Goal: Task Accomplishment & Management: Manage account settings

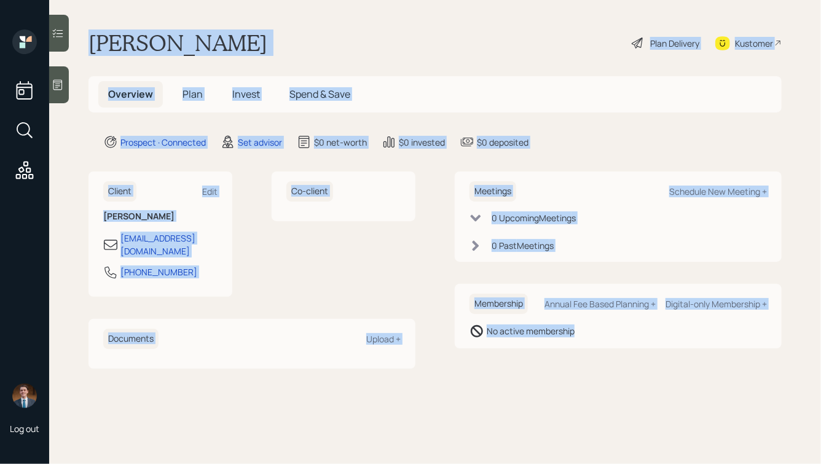
drag, startPoint x: 90, startPoint y: 39, endPoint x: 582, endPoint y: 343, distance: 578.7
click at [582, 343] on main "Bob Lynn Plan Delivery Kustomer Overview Plan Invest Spend & Save Prospect · Co…" at bounding box center [435, 232] width 772 height 464
click at [582, 343] on div "Membership Annual Fee Based Planning + Digital-only Membership + No active memb…" at bounding box center [618, 316] width 327 height 65
drag, startPoint x: 616, startPoint y: 349, endPoint x: 336, endPoint y: 41, distance: 416.8
click at [336, 42] on main "Bob Lynn Plan Delivery Kustomer Overview Plan Invest Spend & Save Prospect · Co…" at bounding box center [435, 232] width 772 height 464
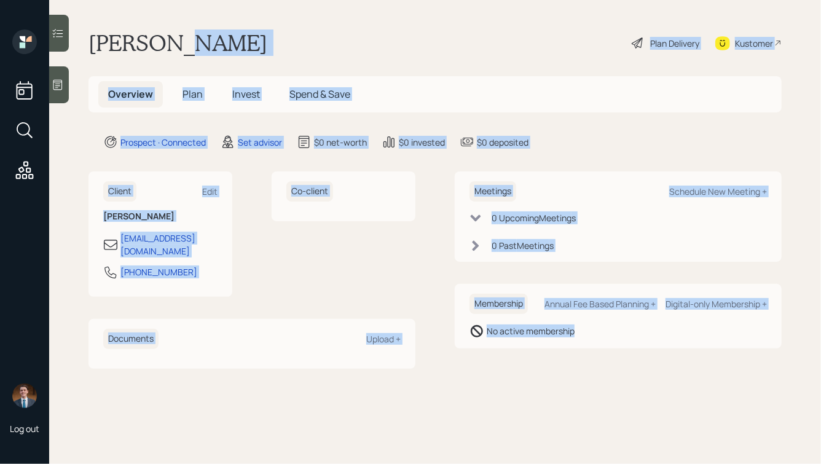
click at [302, 39] on div "Bob Lynn Plan Delivery Kustomer" at bounding box center [435, 43] width 693 height 27
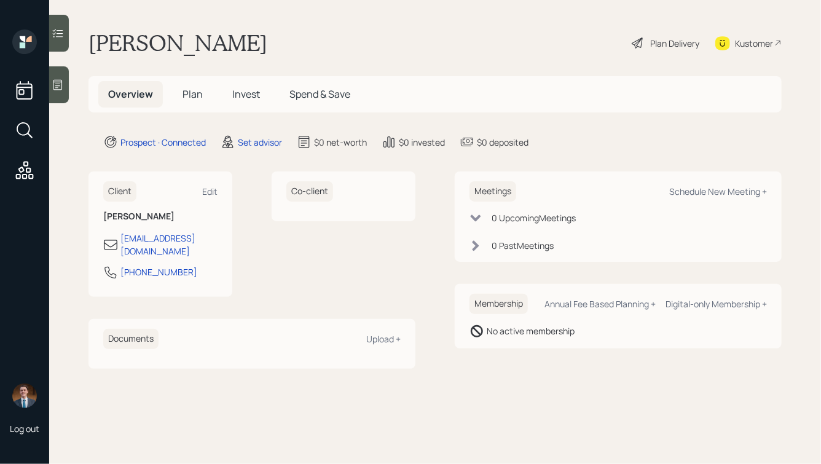
click at [64, 79] on icon at bounding box center [58, 85] width 12 height 12
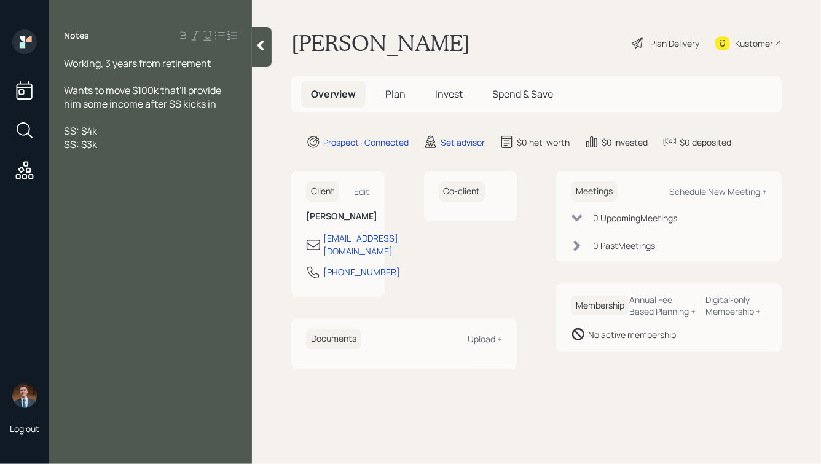
click at [117, 132] on div "SS: $4k" at bounding box center [150, 131] width 173 height 14
click at [119, 151] on div "SS: $3k" at bounding box center [150, 145] width 173 height 14
click at [123, 150] on div "SS: $3k" at bounding box center [150, 145] width 173 height 14
click at [222, 107] on div "Wants to move $100k that'll provide him some income after SS kicks in" at bounding box center [150, 97] width 173 height 27
click at [224, 106] on div "Wants to move $100k that'll provide him some income after SS kicks in" at bounding box center [150, 97] width 173 height 27
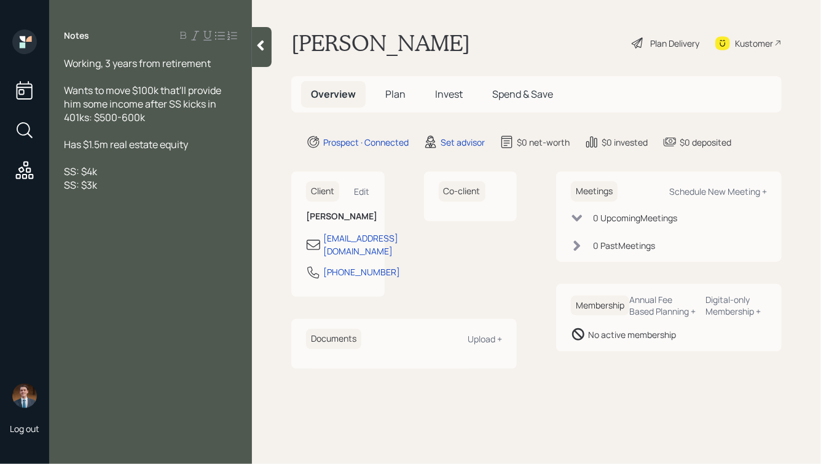
click at [183, 77] on div at bounding box center [150, 77] width 173 height 14
click at [114, 173] on div "SS: $4k" at bounding box center [150, 172] width 173 height 14
click at [213, 62] on div "Working, 3 years from retirement" at bounding box center [150, 64] width 173 height 14
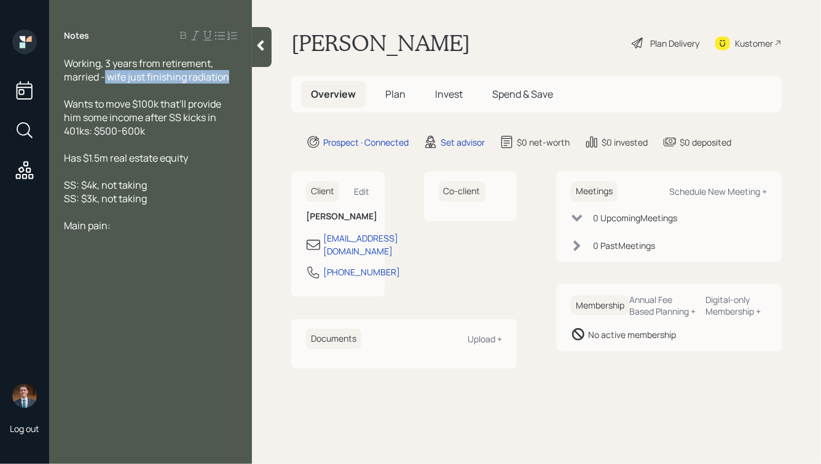
drag, startPoint x: 231, startPoint y: 81, endPoint x: 103, endPoint y: 78, distance: 127.9
click at [103, 78] on div "Working, 3 years from retirement, married - wife just finishing radiation" at bounding box center [150, 70] width 173 height 27
click at [193, 157] on div "Has $1.5m real estate equity" at bounding box center [150, 158] width 173 height 14
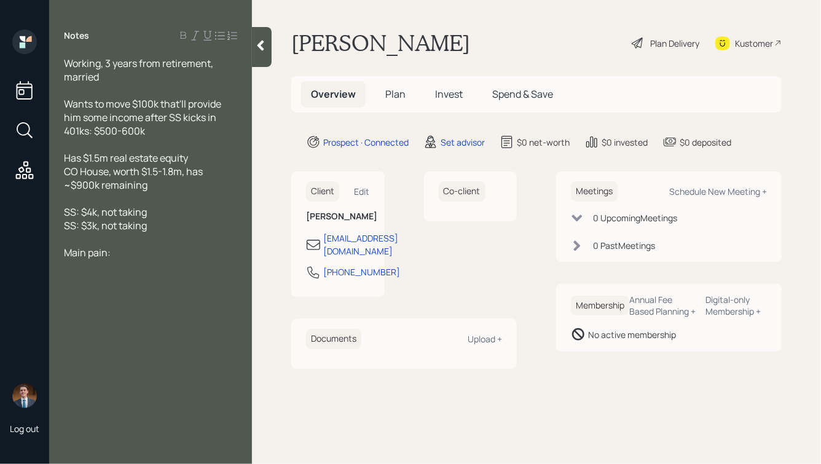
click at [119, 82] on div "Working, 3 years from retirement, married" at bounding box center [150, 70] width 173 height 27
click at [167, 130] on div "401ks: $500-600k" at bounding box center [150, 131] width 173 height 14
click at [160, 215] on div "SS: $4k, not taking" at bounding box center [150, 212] width 173 height 14
click at [163, 227] on div "SS: $3k, not taking" at bounding box center [150, 226] width 173 height 14
click at [148, 77] on div "Working, 3 years from retirement, married, both 65" at bounding box center [150, 70] width 173 height 27
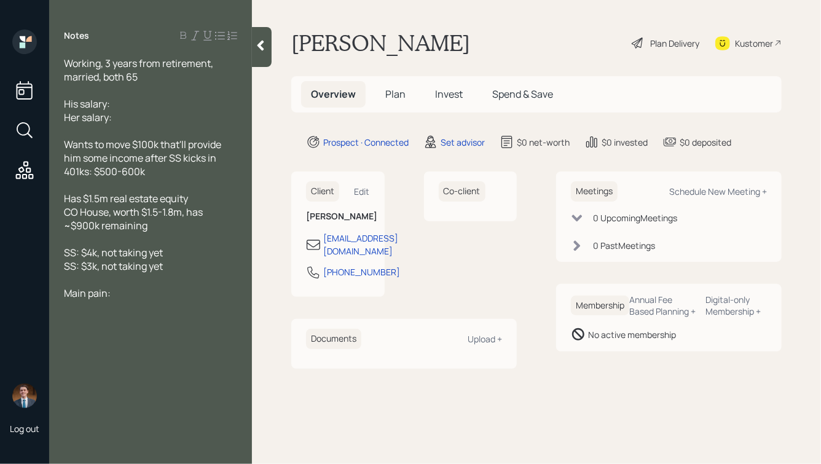
click at [141, 104] on div "His salary:" at bounding box center [150, 104] width 173 height 14
drag, startPoint x: 154, startPoint y: 120, endPoint x: 57, endPoint y: 120, distance: 97.1
click at [57, 120] on div "Working, 3 years from retirement, married, both 65 His salary: $130k Her salary…" at bounding box center [150, 192] width 203 height 270
click at [144, 76] on div "Working, 3 years from retirement, married, both 65" at bounding box center [150, 70] width 173 height 27
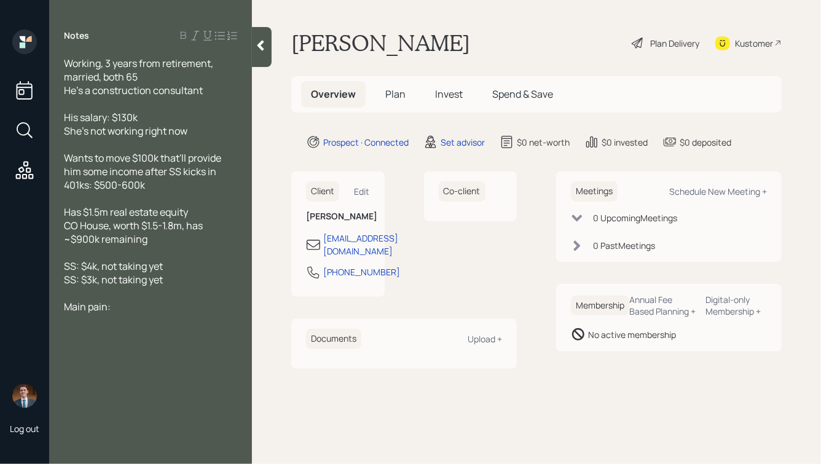
click at [202, 132] on div "She's not working right now" at bounding box center [150, 131] width 173 height 14
drag, startPoint x: 149, startPoint y: 187, endPoint x: 65, endPoint y: 186, distance: 84.2
click at [67, 186] on div "401ks: $500-600k" at bounding box center [150, 185] width 173 height 14
click at [155, 186] on div "401ks: $500-600k" at bounding box center [150, 185] width 173 height 14
click at [157, 148] on div at bounding box center [150, 145] width 173 height 14
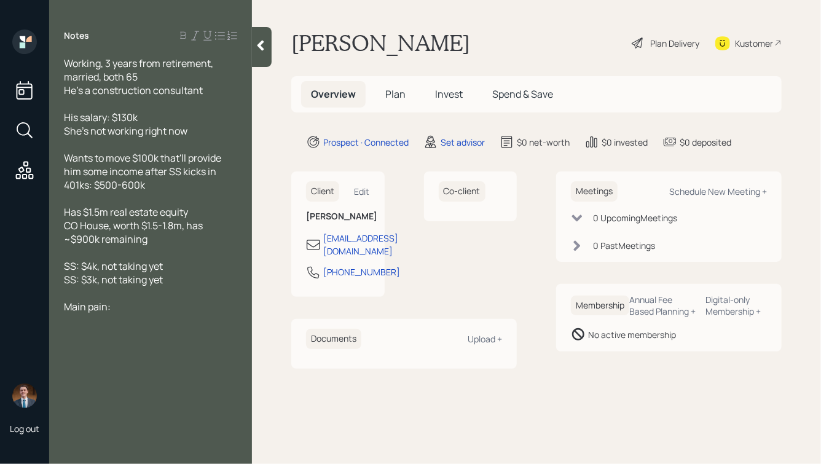
click at [142, 312] on div "Main pain:" at bounding box center [150, 307] width 173 height 14
click at [256, 46] on icon at bounding box center [260, 45] width 12 height 12
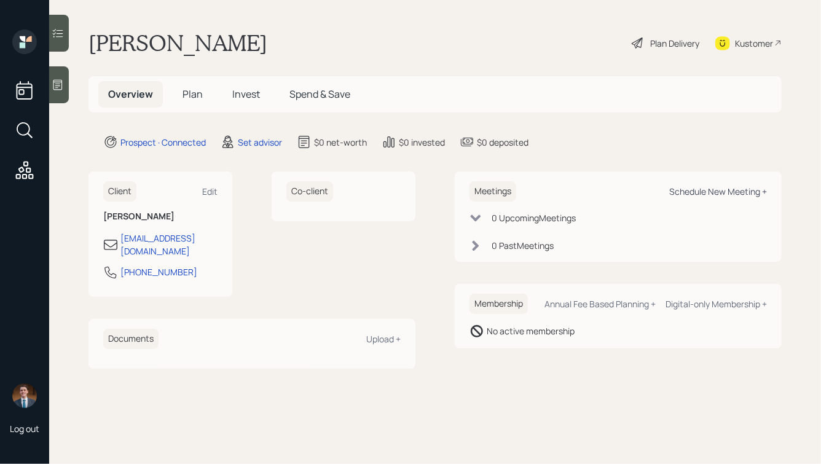
click at [695, 189] on div "Schedule New Meeting +" at bounding box center [718, 192] width 98 height 12
select select "round-robin"
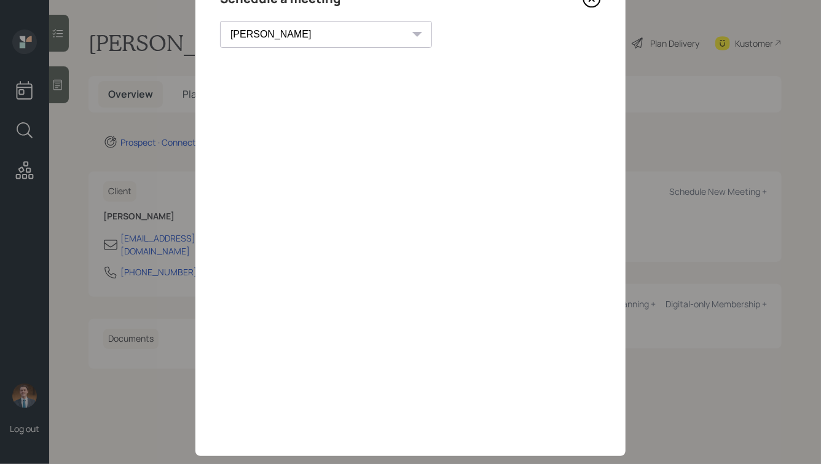
scroll to position [60, 0]
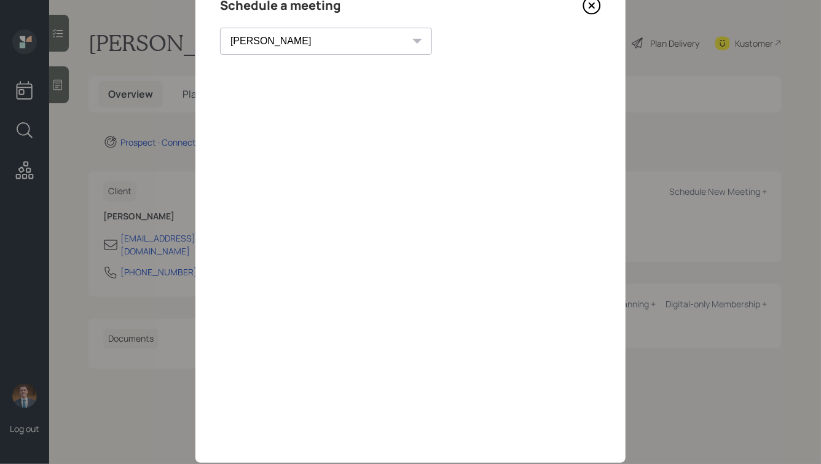
click at [592, 10] on icon at bounding box center [592, 5] width 18 height 18
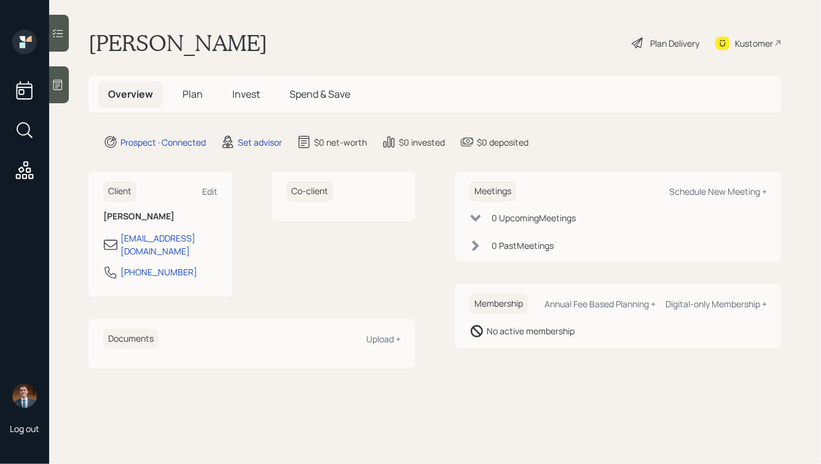
click at [56, 90] on icon at bounding box center [58, 85] width 12 height 12
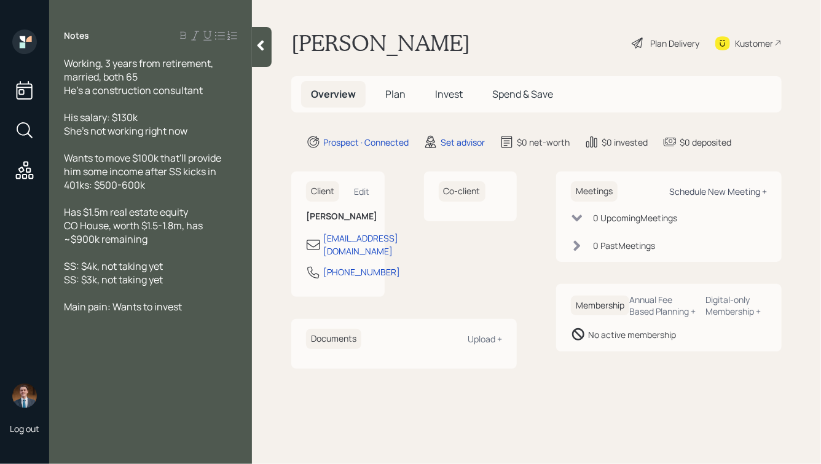
click at [707, 193] on div "Schedule New Meeting +" at bounding box center [718, 192] width 98 height 12
select select "round-robin"
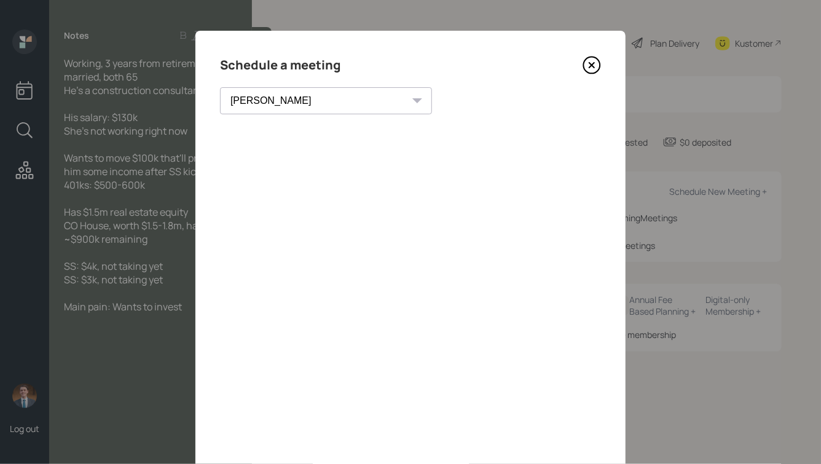
click at [592, 66] on icon at bounding box center [592, 65] width 18 height 18
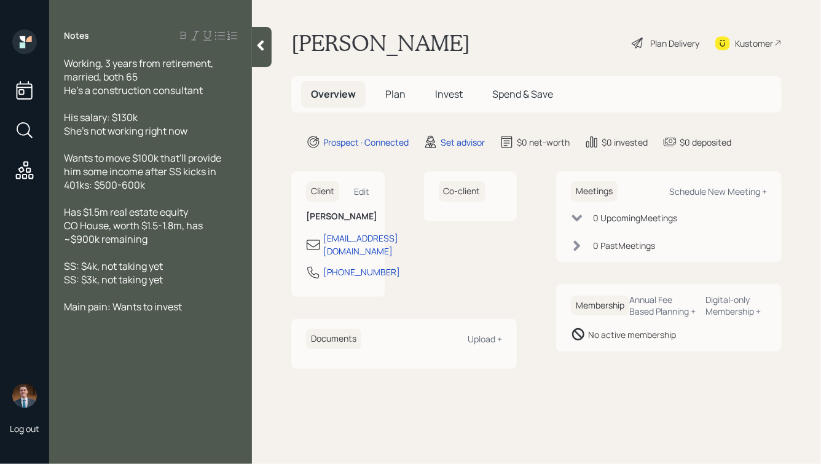
click at [197, 313] on div "Main pain: Wants to invest" at bounding box center [150, 307] width 173 height 14
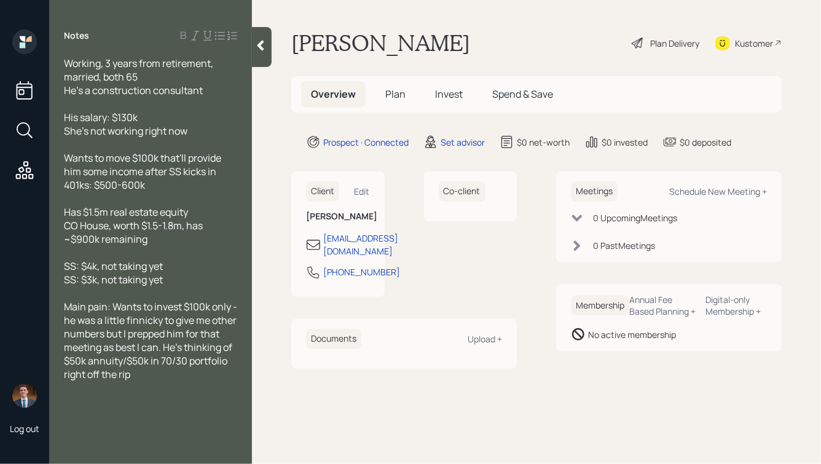
click at [256, 50] on icon at bounding box center [260, 45] width 12 height 12
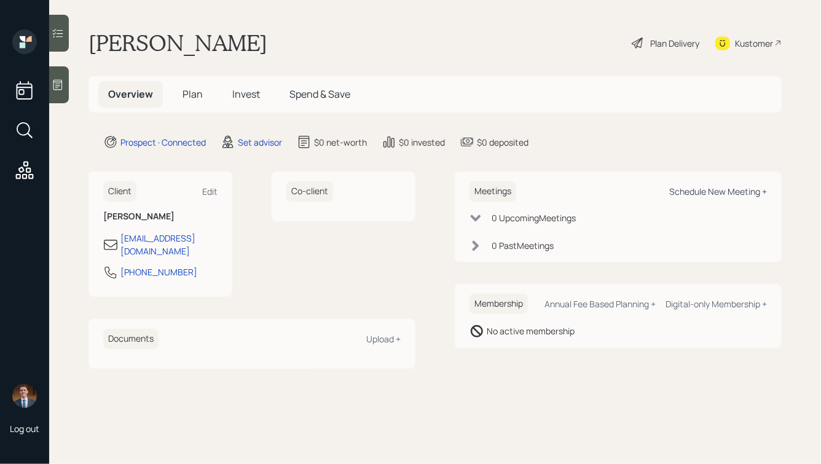
click at [707, 191] on div "Schedule New Meeting +" at bounding box center [718, 192] width 98 height 12
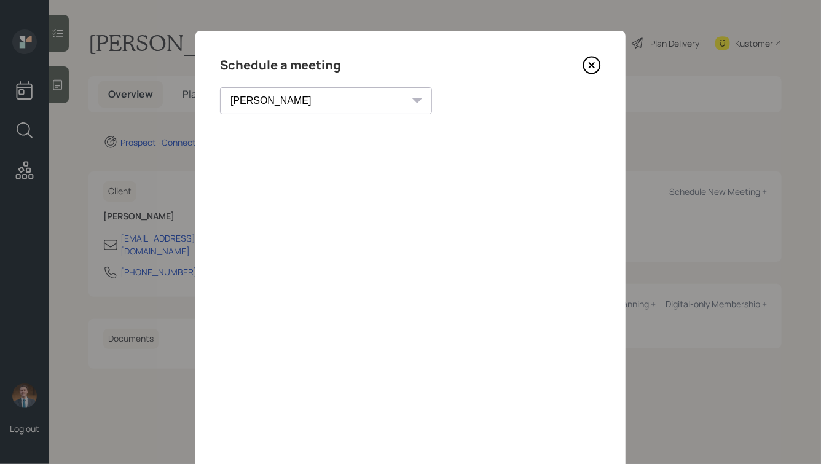
click at [256, 101] on select "Theresa Spinello Matthew Burke Xavier Ross Eitan Bar-David Ian Yamey Trevor Nel…" at bounding box center [326, 100] width 212 height 27
select select "59554aeb-d739-4552-90b9-0d27d70b4bf7"
click at [220, 87] on select "Theresa Spinello Matthew Burke Xavier Ross Eitan Bar-David Ian Yamey Trevor Nel…" at bounding box center [326, 100] width 212 height 27
click at [596, 61] on icon at bounding box center [592, 65] width 18 height 18
